Goal: Information Seeking & Learning: Learn about a topic

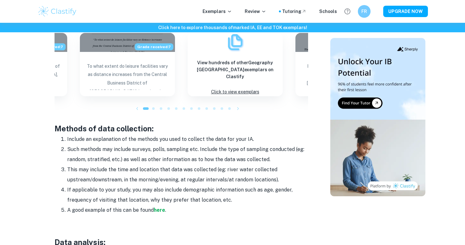
scroll to position [720, 0]
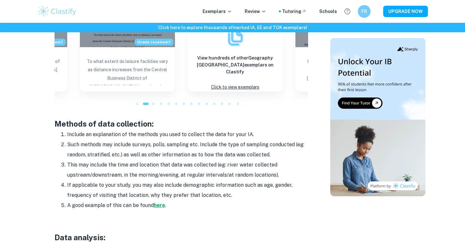
click at [160, 202] on strong "here" at bounding box center [159, 205] width 11 height 6
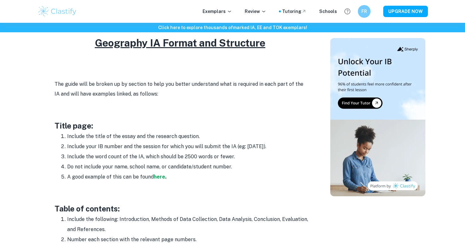
scroll to position [299, 0]
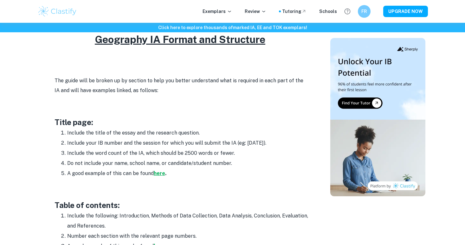
click at [160, 175] on strong "here" at bounding box center [159, 173] width 11 height 6
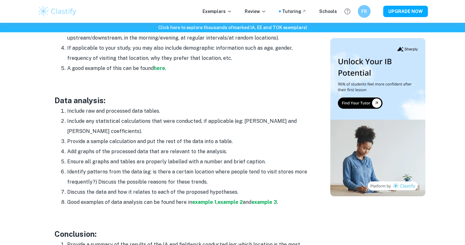
scroll to position [806, 0]
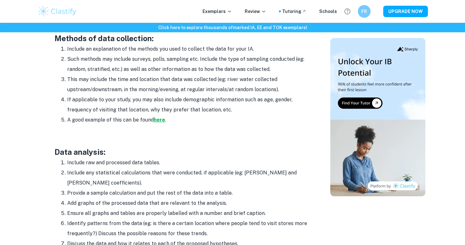
click at [159, 117] on strong "here" at bounding box center [159, 120] width 11 height 6
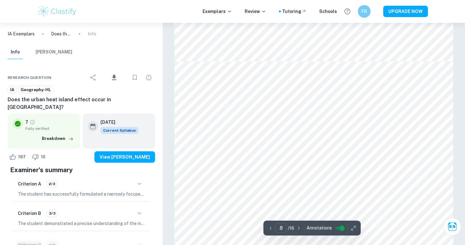
scroll to position [2579, 0]
type input "6"
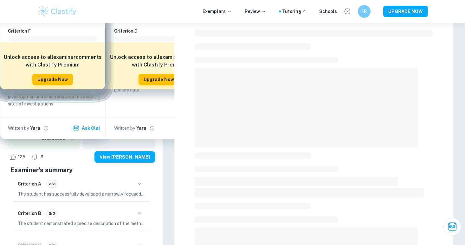
scroll to position [18, 0]
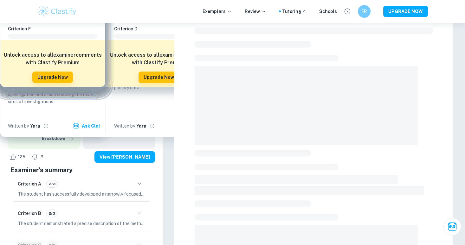
click at [33, 228] on body "We value your privacy We use cookies to enhance your browsing experience, serve…" at bounding box center [232, 127] width 465 height 245
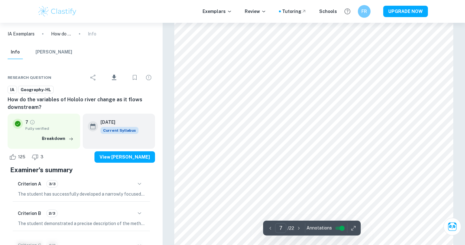
scroll to position [2321, 0]
type input "7"
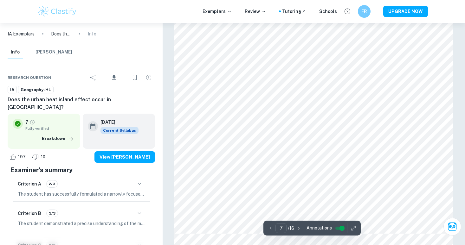
scroll to position [2399, 0]
